Goal: Information Seeking & Learning: Learn about a topic

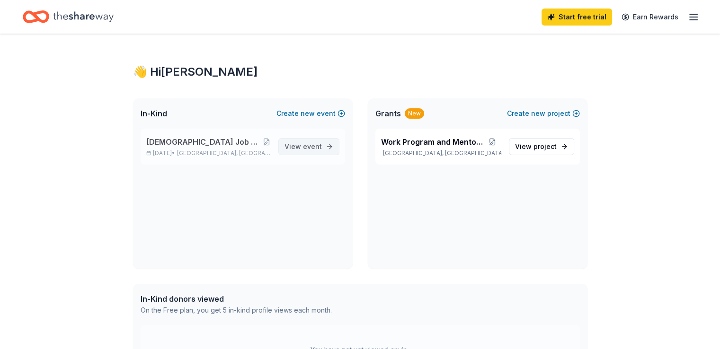
click at [325, 148] on link "View event" at bounding box center [308, 146] width 61 height 17
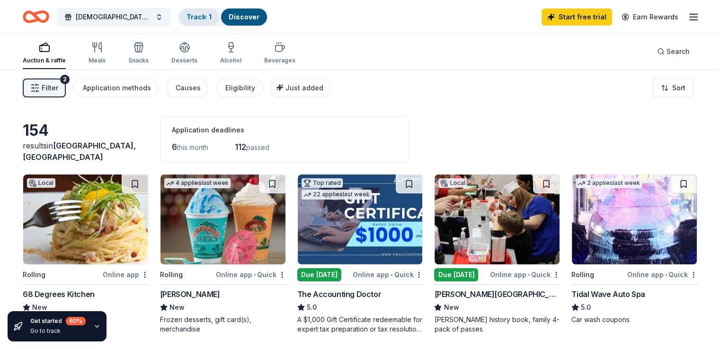
drag, startPoint x: 12, startPoint y: 0, endPoint x: 208, endPoint y: 18, distance: 196.8
click at [208, 18] on link "Track · 1" at bounding box center [199, 17] width 25 height 8
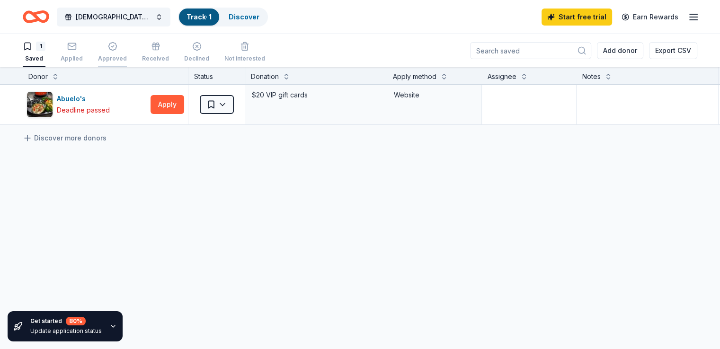
click at [127, 55] on div "Approved" at bounding box center [112, 59] width 29 height 8
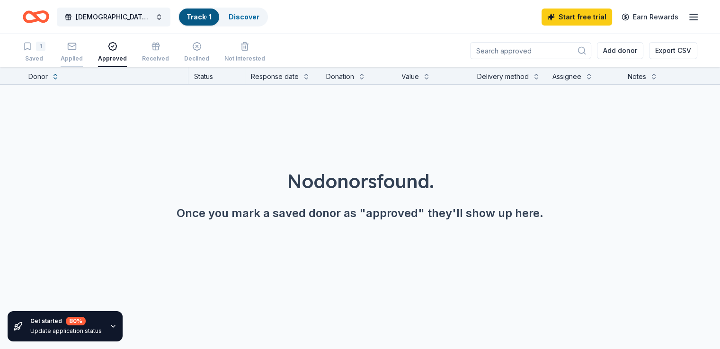
click at [83, 57] on div "Applied" at bounding box center [72, 59] width 22 height 8
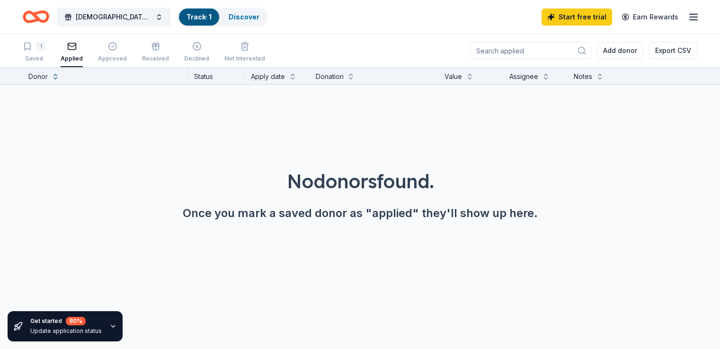
click at [76, 49] on rect "button" at bounding box center [72, 46] width 8 height 6
click at [206, 57] on div "Declined" at bounding box center [196, 59] width 25 height 8
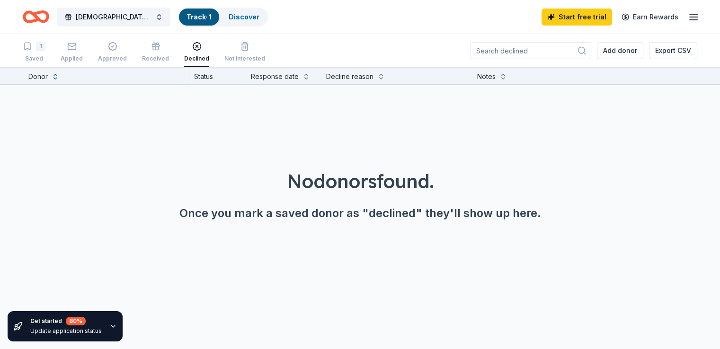
click at [688, 18] on icon "button" at bounding box center [693, 16] width 11 height 11
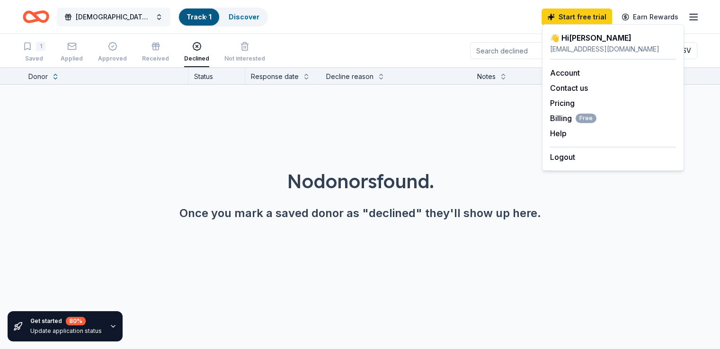
click at [122, 12] on span "[DEMOGRAPHIC_DATA] Job Corps of Abilene Silent Auction and Chili Dinner" at bounding box center [114, 16] width 76 height 11
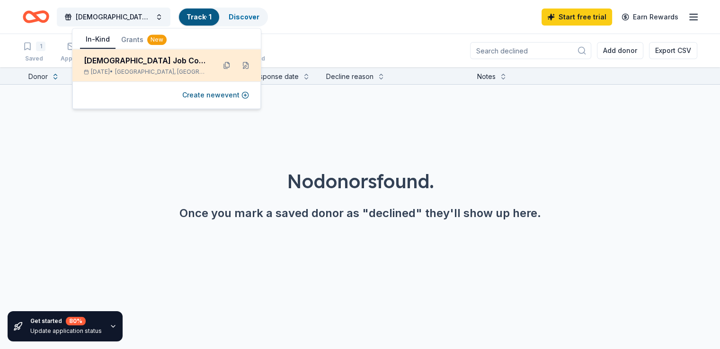
click at [155, 61] on div "[DEMOGRAPHIC_DATA] Job Corps of Abilene Silent Auction and Chili Dinner" at bounding box center [146, 60] width 124 height 11
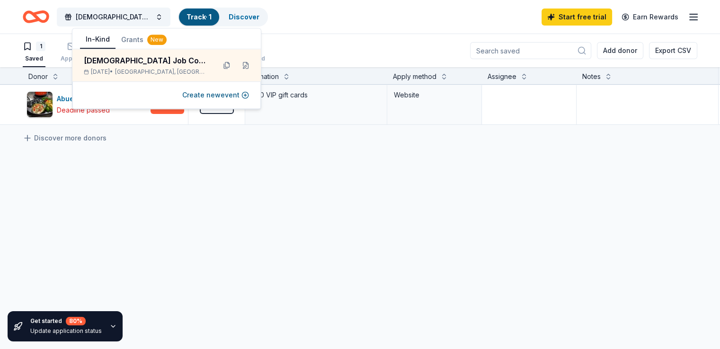
click at [262, 160] on div "Abuelo's Deadline passed Apply Saved $20 VIP gift cards Website Discover more d…" at bounding box center [371, 194] width 742 height 218
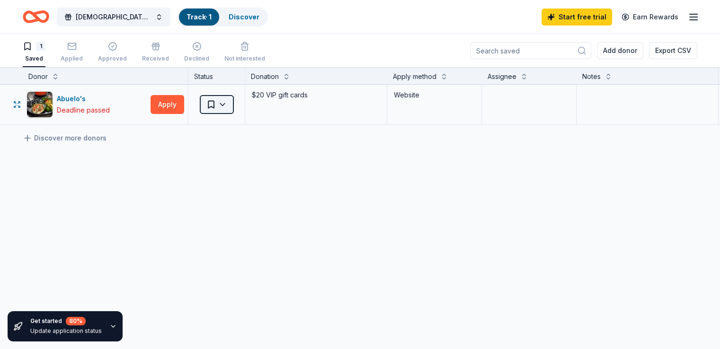
click at [237, 103] on html "Christian Job Corps of Abilene Silent Auction and Chili Dinner Track · 1 Discov…" at bounding box center [360, 174] width 720 height 349
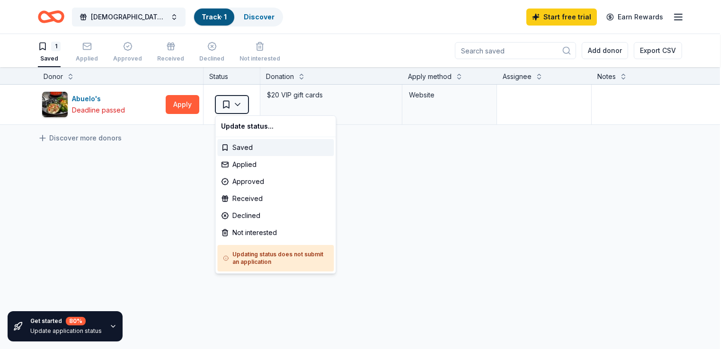
click at [424, 187] on html "Christian Job Corps of Abilene Silent Auction and Chili Dinner Track · 1 Discov…" at bounding box center [363, 174] width 727 height 349
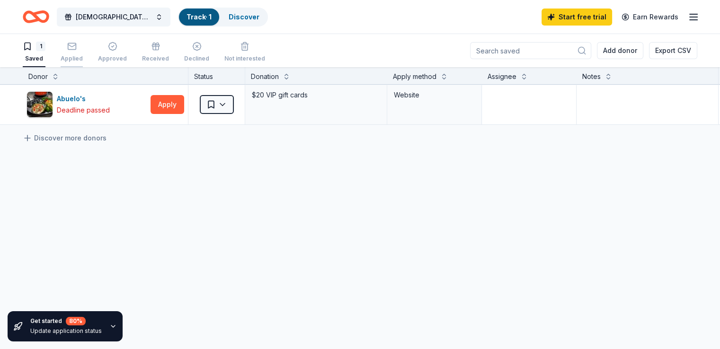
click at [82, 57] on div "Applied" at bounding box center [72, 59] width 22 height 8
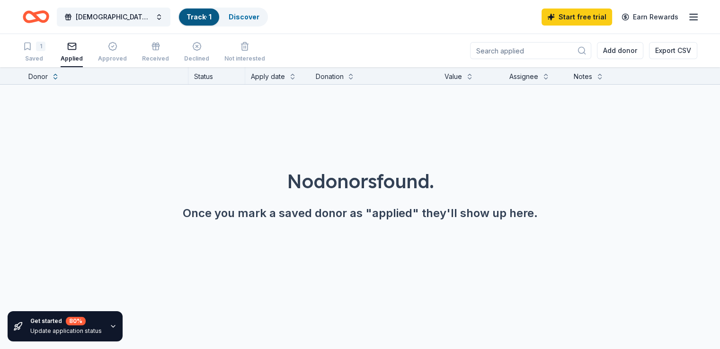
click at [48, 18] on icon "Home" at bounding box center [36, 17] width 27 height 22
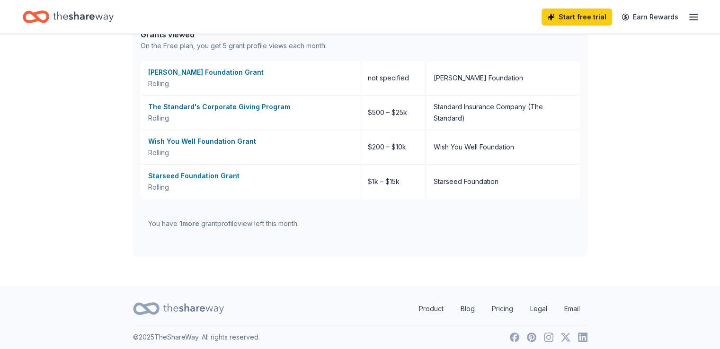
scroll to position [395, 0]
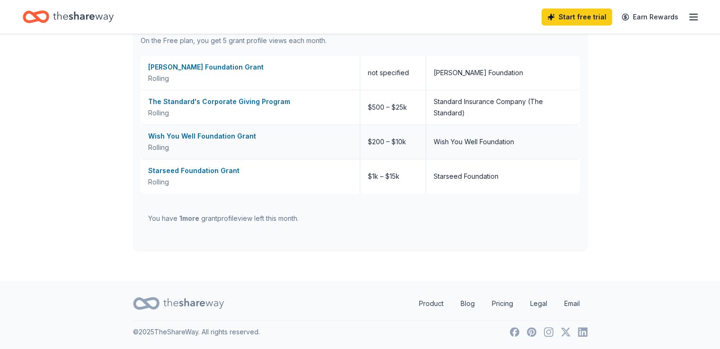
click at [193, 136] on div "Wish You Well Foundation Grant" at bounding box center [250, 136] width 204 height 11
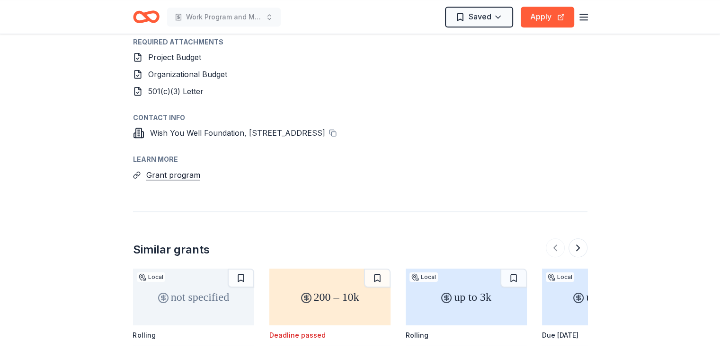
scroll to position [900, 0]
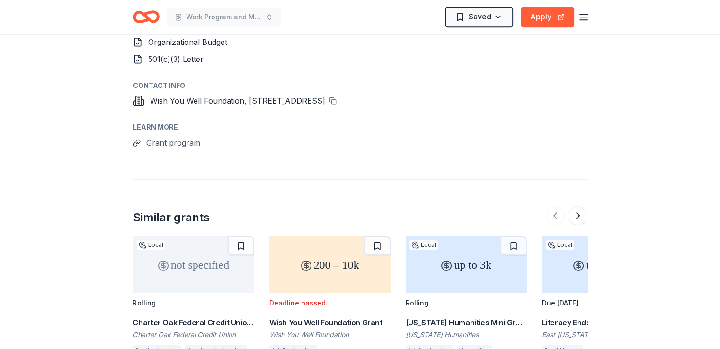
click at [184, 137] on button "Grant program" at bounding box center [173, 143] width 54 height 12
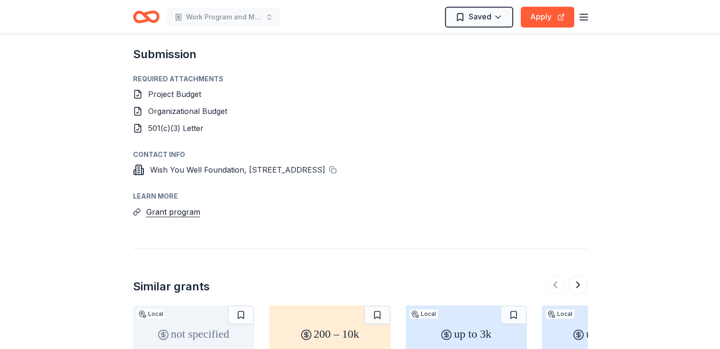
scroll to position [758, 0]
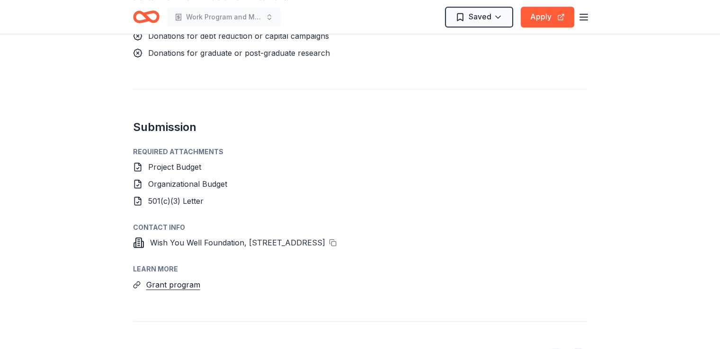
click at [188, 162] on span "Project Budget" at bounding box center [174, 166] width 53 height 9
click at [195, 179] on span "Organizational Budget" at bounding box center [187, 183] width 79 height 9
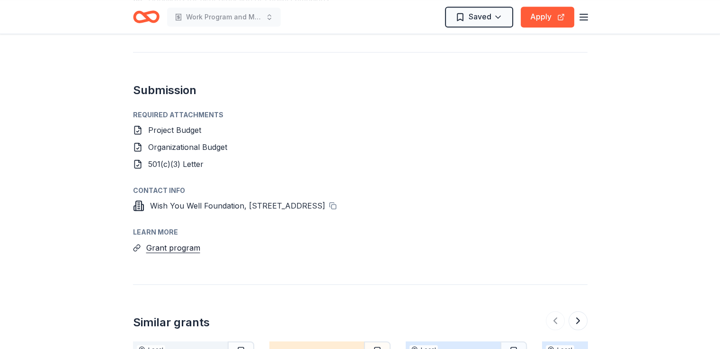
scroll to position [794, 0]
